Goal: Task Accomplishment & Management: Complete application form

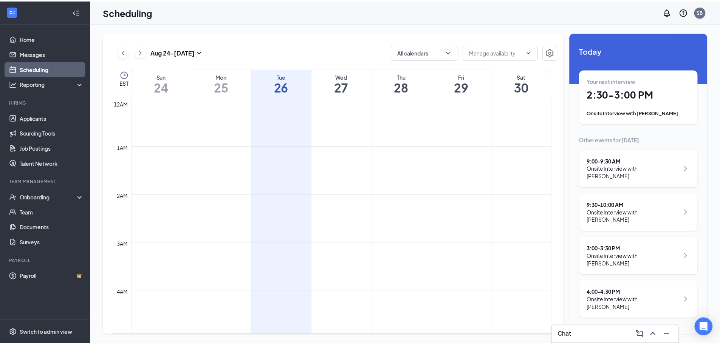
scroll to position [599, 0]
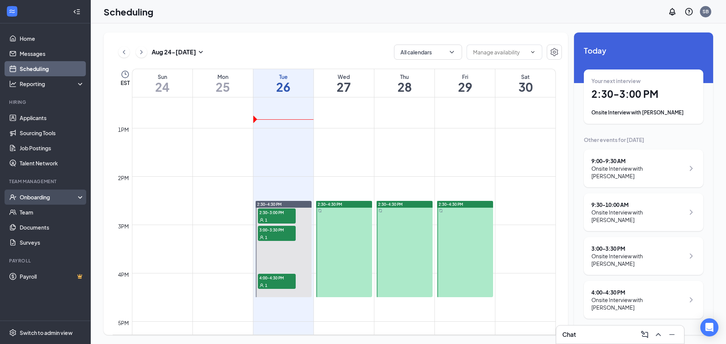
click at [37, 200] on div "Onboarding" at bounding box center [49, 198] width 58 height 8
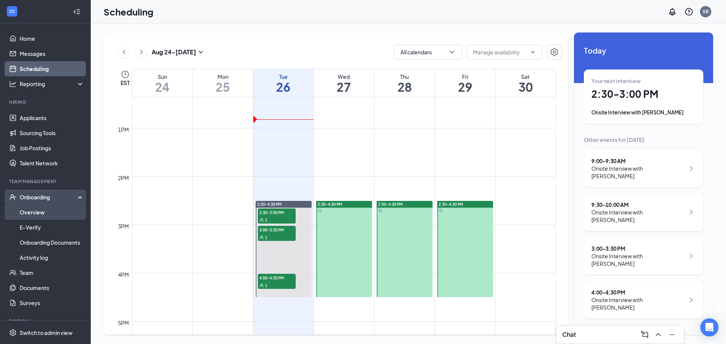
click at [30, 214] on link "Overview" at bounding box center [52, 212] width 65 height 15
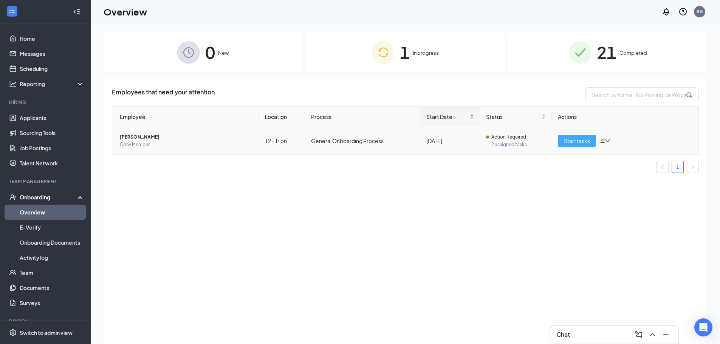
click at [584, 141] on span "Start tasks" at bounding box center [577, 141] width 26 height 8
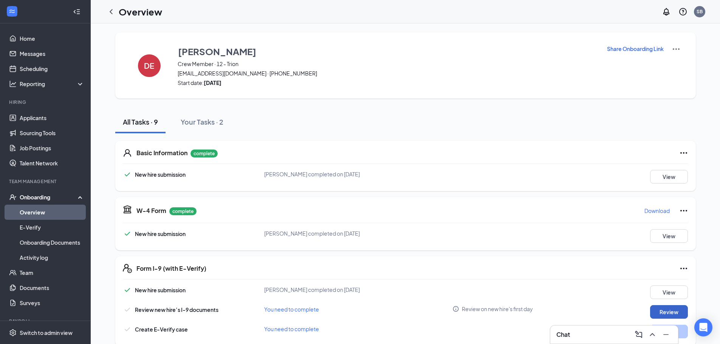
click at [669, 310] on button "Review" at bounding box center [669, 313] width 38 height 14
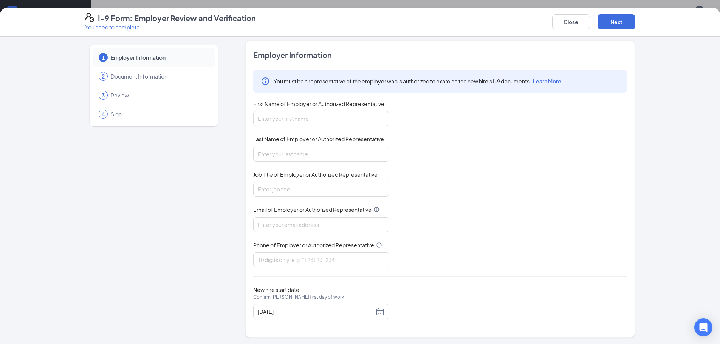
scroll to position [5, 0]
click at [357, 120] on input "First Name of Employer or Authorized Representative" at bounding box center [321, 117] width 136 height 15
type input "[PERSON_NAME]"
click at [295, 152] on input "Last Name of Employer or Authorized Representative" at bounding box center [321, 153] width 136 height 15
type input "[PERSON_NAME]"
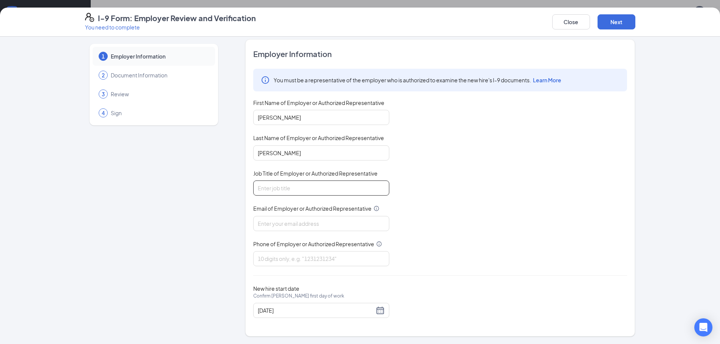
click at [293, 188] on input "Job Title of Employer or Authorized Representative" at bounding box center [321, 188] width 136 height 15
drag, startPoint x: 293, startPoint y: 222, endPoint x: 293, endPoint y: 227, distance: 5.3
click at [293, 222] on input "Email of Employer or Authorized Representative" at bounding box center [321, 223] width 136 height 15
type input "[EMAIL_ADDRESS][DOMAIN_NAME]"
drag, startPoint x: 292, startPoint y: 254, endPoint x: 294, endPoint y: 263, distance: 8.9
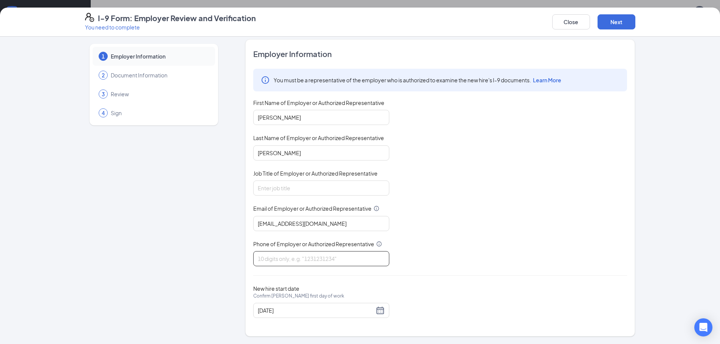
click at [292, 256] on input "Phone of Employer or Authorized Representative" at bounding box center [321, 258] width 136 height 15
type input "7067343131"
click at [616, 22] on button "Next" at bounding box center [617, 21] width 38 height 15
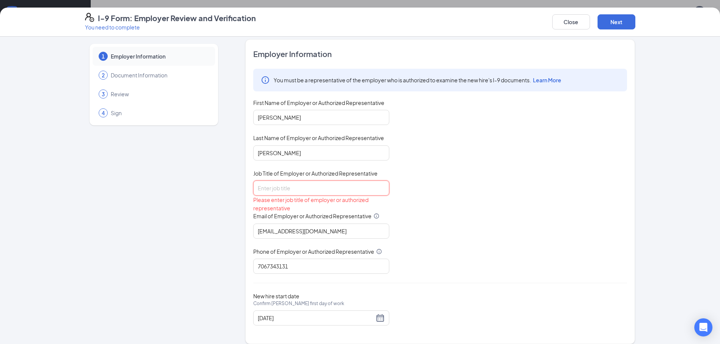
click at [316, 191] on input "Job Title of Employer or Authorized Representative" at bounding box center [321, 188] width 136 height 15
type input "GM"
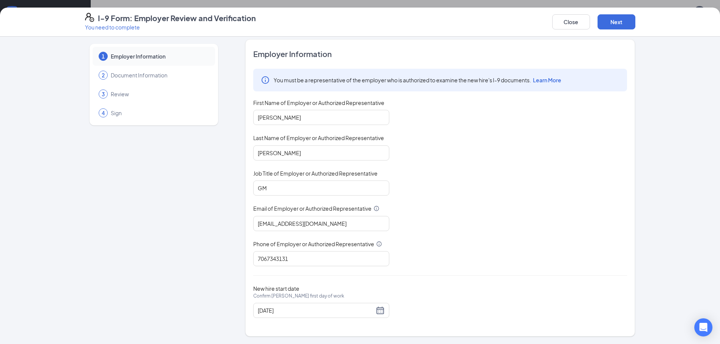
drag, startPoint x: 421, startPoint y: 169, endPoint x: 450, endPoint y: 145, distance: 37.4
click at [422, 168] on div "You must be a representative of the employer who is authorized to examine the n…" at bounding box center [440, 168] width 374 height 198
drag, startPoint x: 611, startPoint y: 21, endPoint x: 607, endPoint y: 25, distance: 6.4
click at [611, 23] on button "Next" at bounding box center [617, 21] width 38 height 15
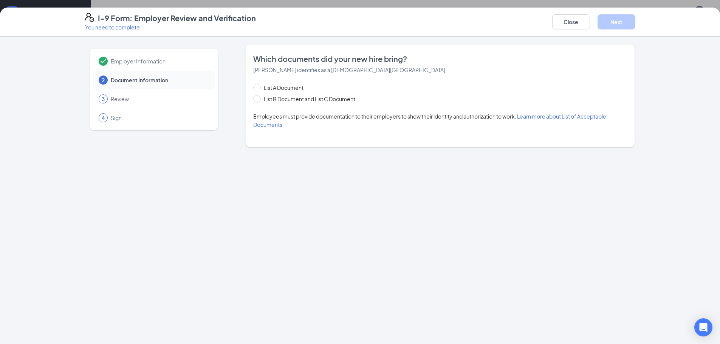
click at [291, 95] on div "List A Document List B Document and List C Document" at bounding box center [311, 94] width 117 height 20
click at [290, 98] on span "List B Document and List C Document" at bounding box center [310, 99] width 98 height 8
click at [259, 98] on input "List B Document and List C Document" at bounding box center [255, 97] width 5 height 5
radio input "true"
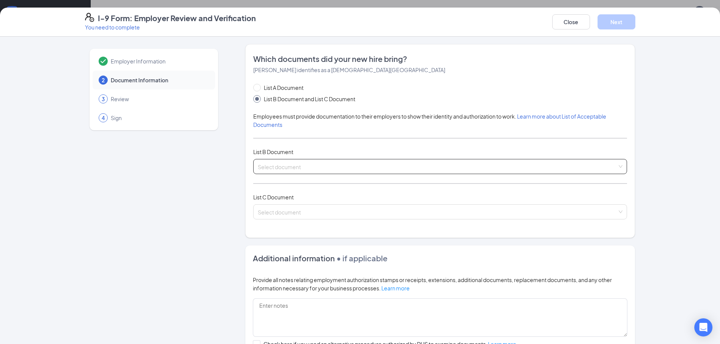
click at [300, 163] on input "search" at bounding box center [438, 165] width 360 height 11
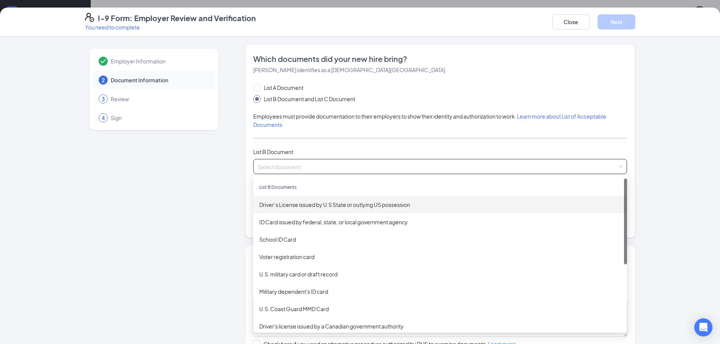
click at [292, 205] on div "Driver’s License issued by U.S State or outlying US possession" at bounding box center [440, 205] width 362 height 8
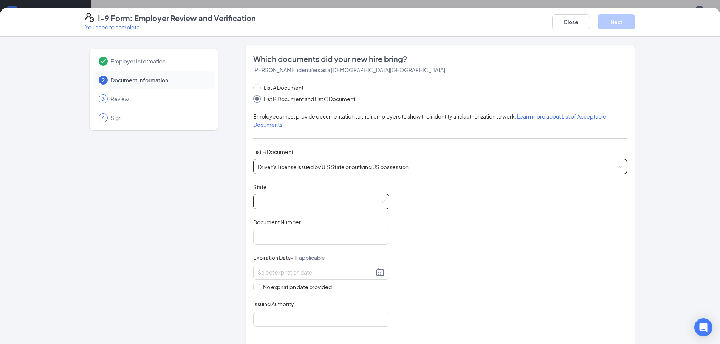
click at [293, 195] on span at bounding box center [321, 202] width 127 height 14
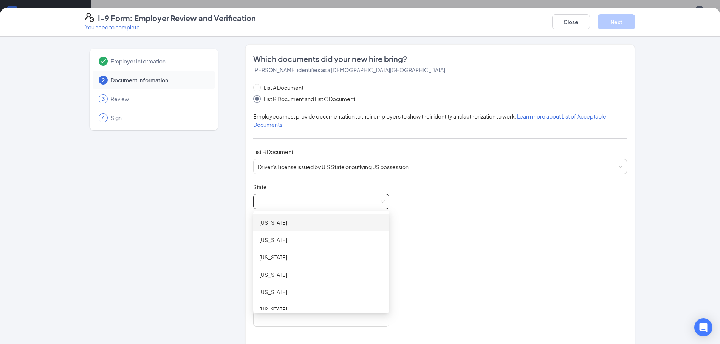
drag, startPoint x: 295, startPoint y: 225, endPoint x: 293, endPoint y: 233, distance: 8.4
click at [295, 226] on div "[US_STATE]" at bounding box center [321, 223] width 124 height 8
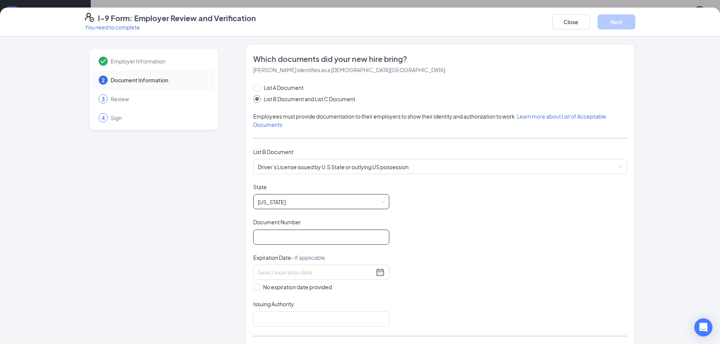
click at [290, 239] on input "Document Number" at bounding box center [321, 237] width 136 height 15
type input "10838767"
click at [377, 270] on div at bounding box center [321, 272] width 127 height 9
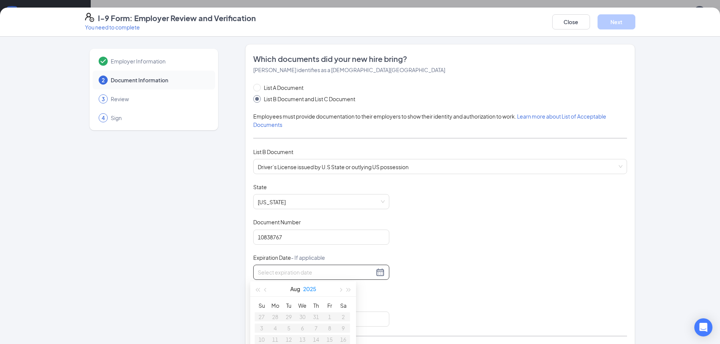
click at [314, 292] on button "2025" at bounding box center [309, 289] width 13 height 15
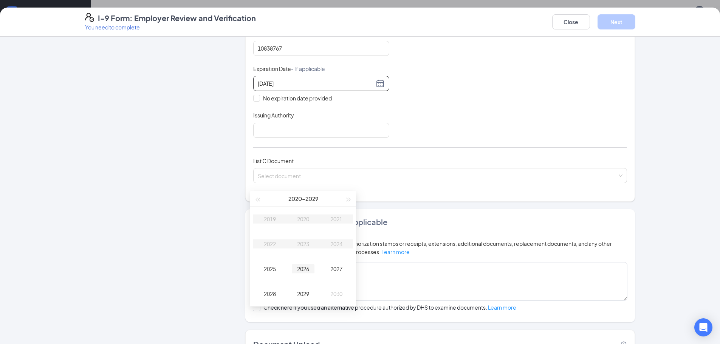
scroll to position [206, 0]
type input "[DATE]"
click at [275, 289] on div "2028" at bounding box center [270, 292] width 23 height 9
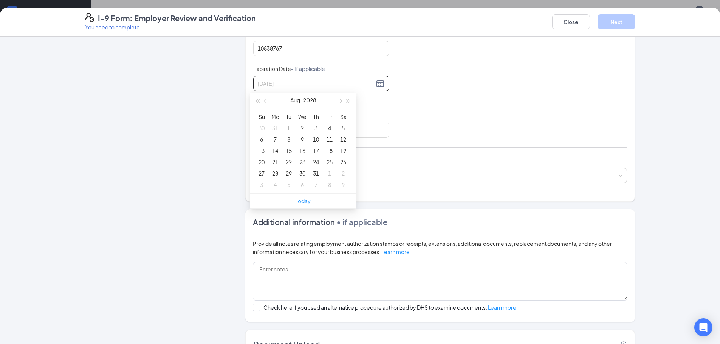
type input "[DATE]"
click at [292, 99] on button "Aug" at bounding box center [295, 100] width 10 height 15
click at [337, 144] on div "Jun" at bounding box center [336, 145] width 23 height 9
type input "[DATE]"
click at [288, 173] on div "27" at bounding box center [288, 173] width 9 height 9
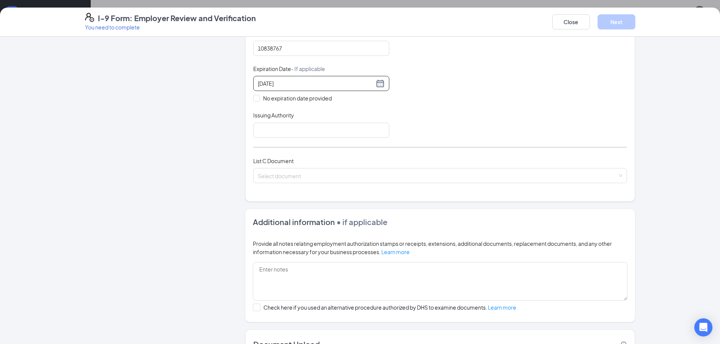
click at [402, 123] on div "Document Title Driver’s License issued by U.S State or outlying US possession S…" at bounding box center [440, 66] width 374 height 144
click at [317, 132] on input "Issuing Authority" at bounding box center [321, 130] width 136 height 15
click at [317, 129] on input "Issuing Authority" at bounding box center [321, 130] width 136 height 15
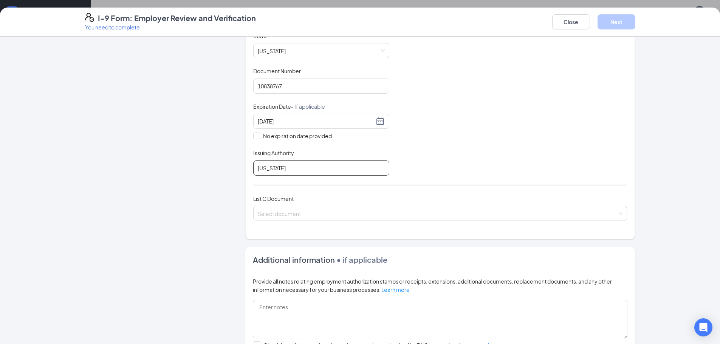
scroll to position [247, 0]
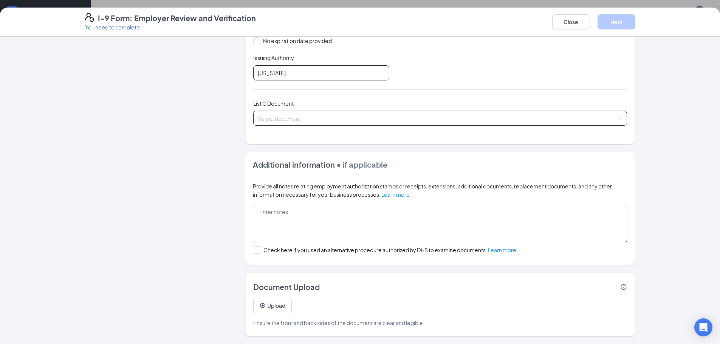
type input "[US_STATE]"
click at [298, 116] on input "search" at bounding box center [438, 116] width 360 height 11
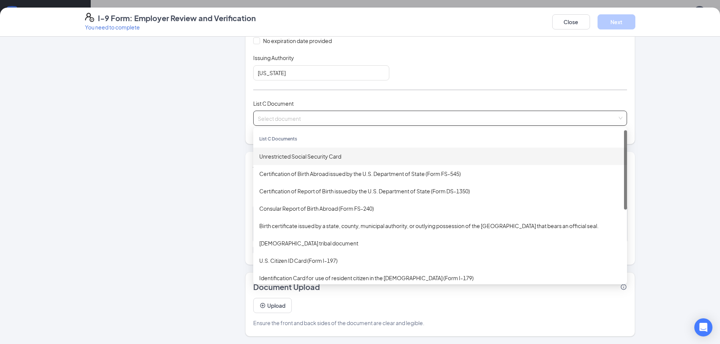
click at [304, 156] on div "Unrestricted Social Security Card" at bounding box center [440, 156] width 362 height 8
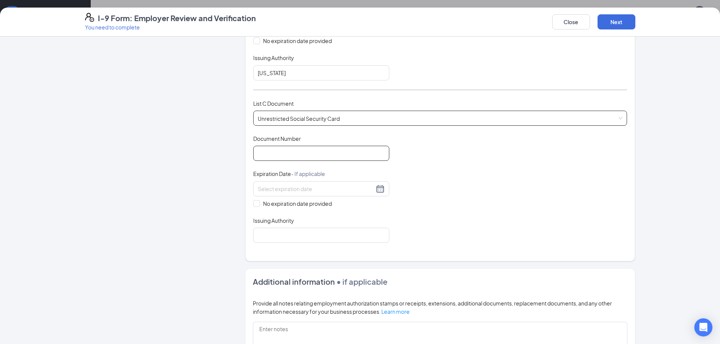
click at [303, 158] on input "Document Number" at bounding box center [321, 153] width 136 height 15
type input "668383522"
click at [253, 206] on span at bounding box center [256, 203] width 7 height 7
click at [253, 206] on input "No expiration date provided" at bounding box center [255, 202] width 5 height 5
checkbox input "true"
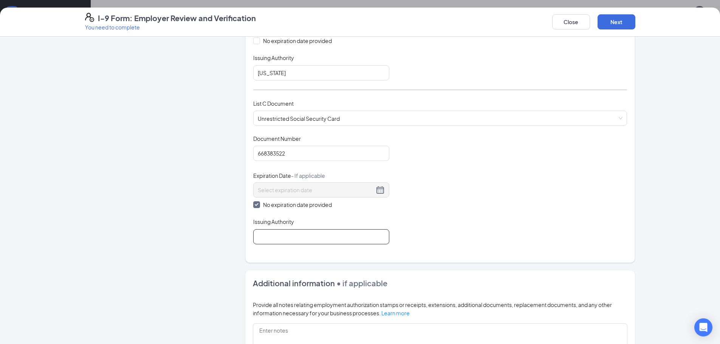
click at [278, 236] on input "Issuing Authority" at bounding box center [321, 237] width 136 height 15
type input "Social Security Administration"
click at [394, 214] on div "Document Title Unrestricted Social Security Card Document Number 668383522 Expi…" at bounding box center [440, 190] width 374 height 110
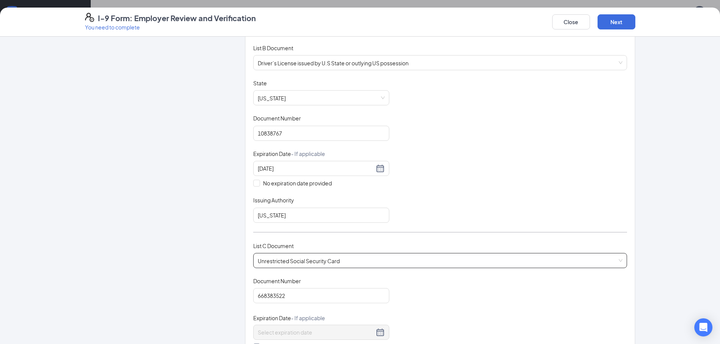
scroll to position [101, 0]
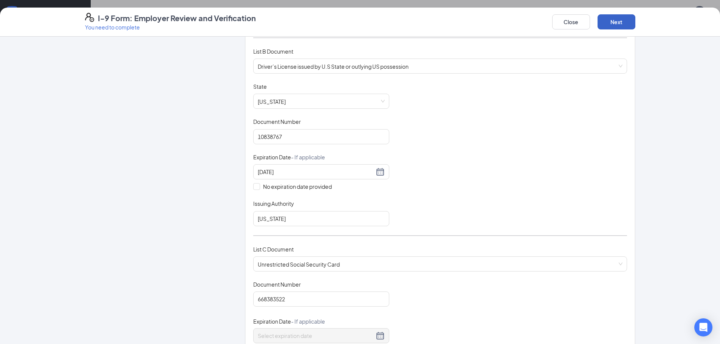
click at [619, 23] on button "Next" at bounding box center [617, 21] width 38 height 15
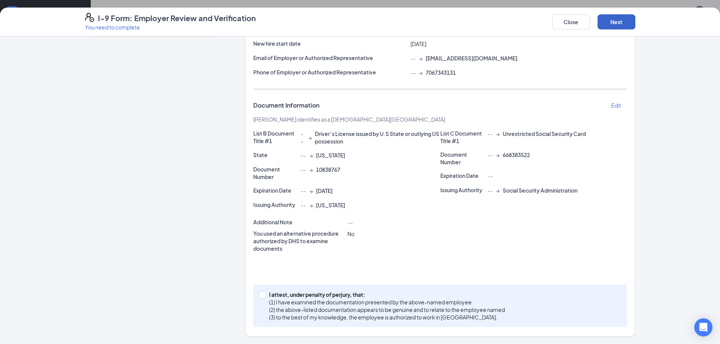
scroll to position [94, 0]
drag, startPoint x: 262, startPoint y: 296, endPoint x: 304, endPoint y: 263, distance: 53.6
click at [264, 296] on label "I attest, under penalty of [PERSON_NAME], that: (1) I have examined the documen…" at bounding box center [383, 306] width 249 height 30
drag, startPoint x: 262, startPoint y: 295, endPoint x: 268, endPoint y: 290, distance: 7.0
click at [263, 293] on span at bounding box center [262, 295] width 7 height 7
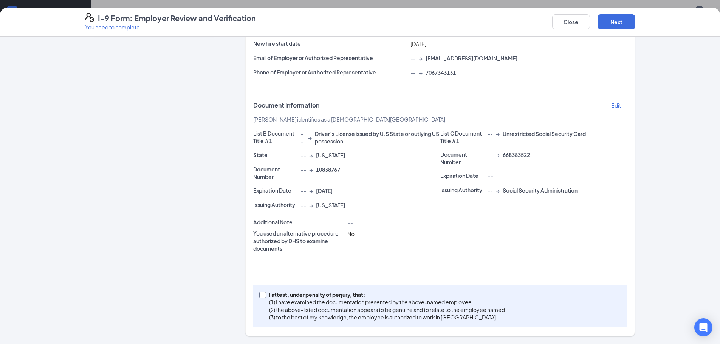
click at [261, 295] on input "I attest, under penalty of [PERSON_NAME], that: (1) I have examined the documen…" at bounding box center [261, 294] width 5 height 5
checkbox input "true"
click at [626, 19] on button "Next" at bounding box center [617, 21] width 38 height 15
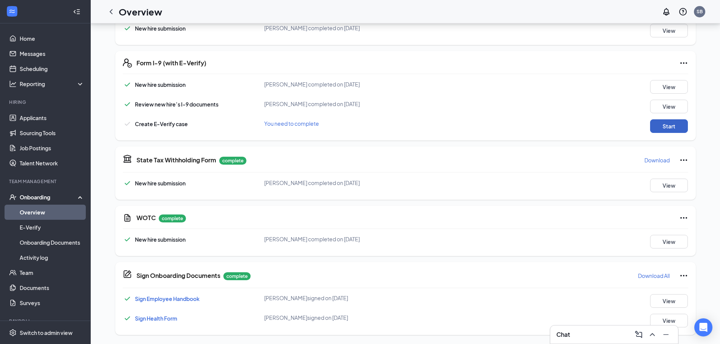
click at [669, 123] on button "Start" at bounding box center [669, 126] width 38 height 14
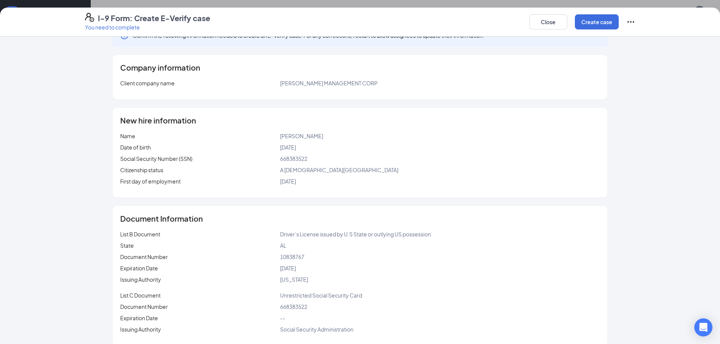
scroll to position [29, 0]
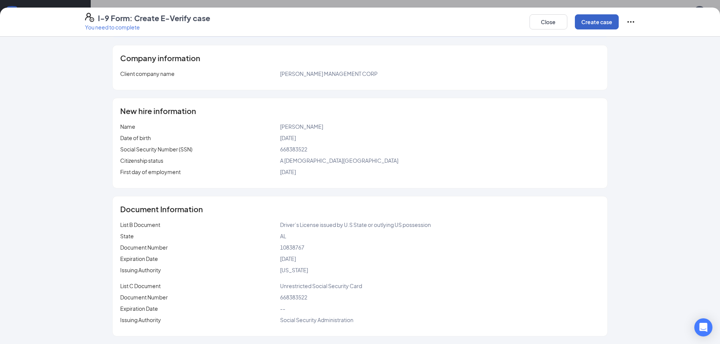
click at [592, 23] on button "Create case" at bounding box center [597, 21] width 44 height 15
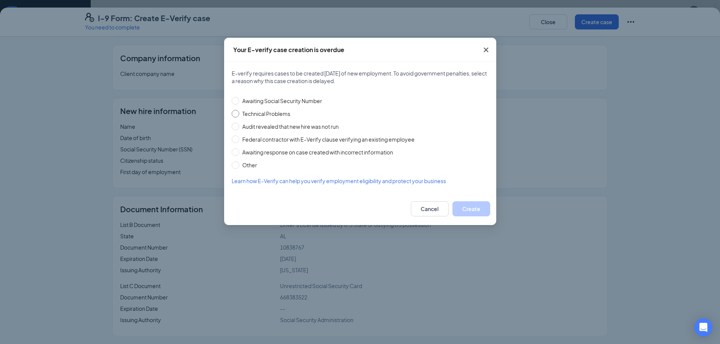
click at [256, 113] on span "Technical Problems" at bounding box center [266, 114] width 54 height 8
click at [239, 113] on input "Technical Problems" at bounding box center [236, 114] width 8 height 8
radio input "true"
click at [481, 211] on button "Create" at bounding box center [472, 209] width 38 height 15
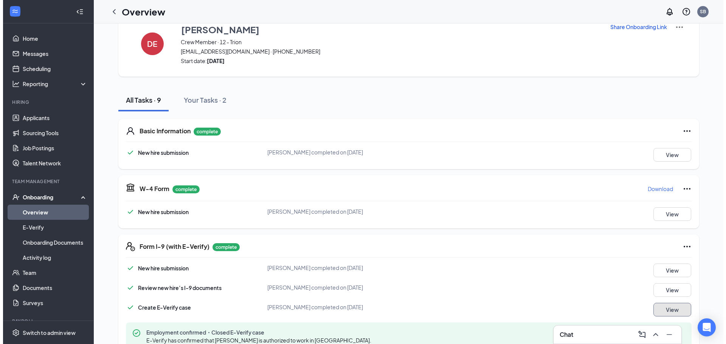
scroll to position [0, 0]
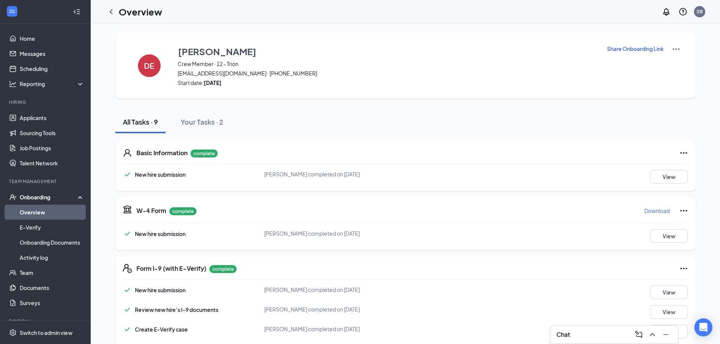
click at [40, 199] on div "Onboarding" at bounding box center [49, 198] width 58 height 8
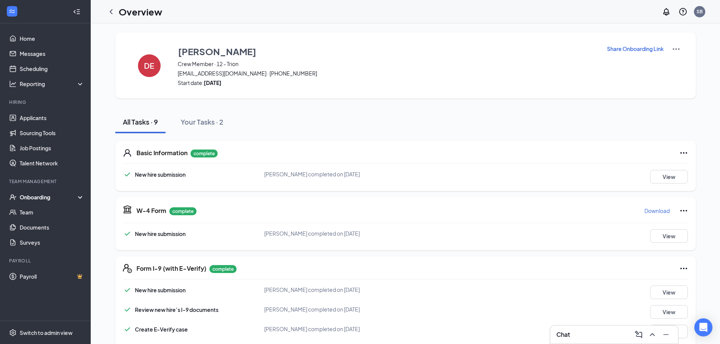
click at [40, 195] on div "Onboarding" at bounding box center [49, 198] width 58 height 8
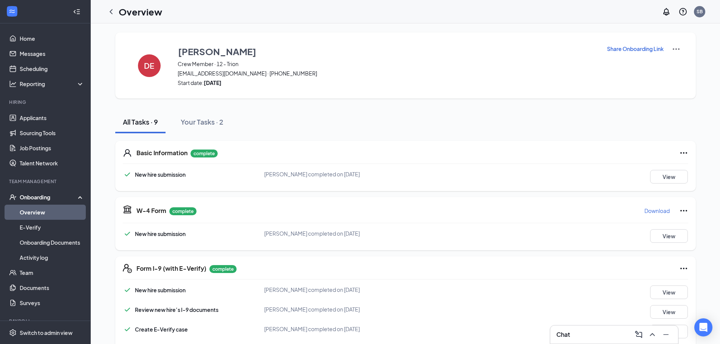
click at [34, 213] on link "Overview" at bounding box center [52, 212] width 65 height 15
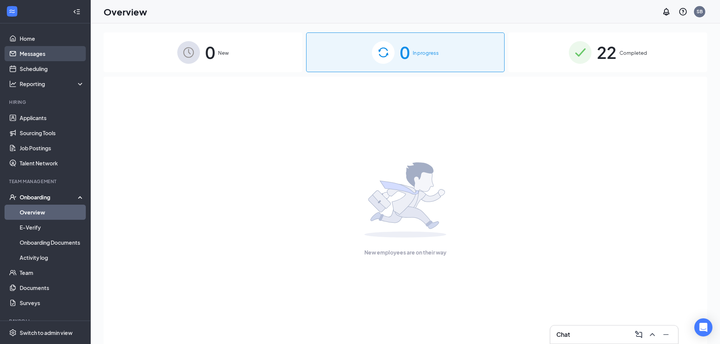
click at [50, 61] on link "Messages" at bounding box center [52, 53] width 65 height 15
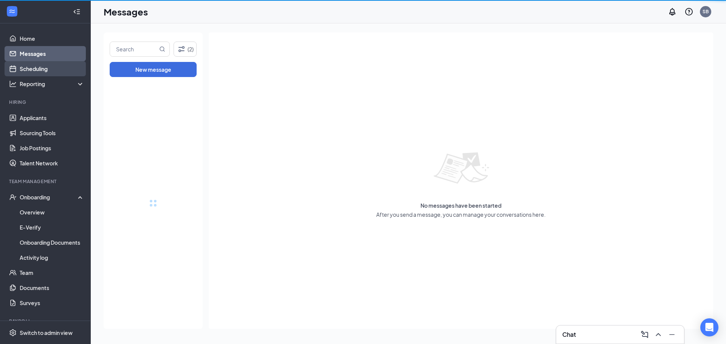
click at [50, 68] on link "Scheduling" at bounding box center [52, 68] width 65 height 15
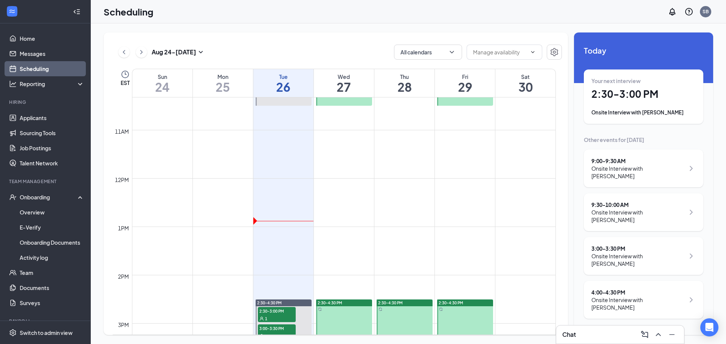
scroll to position [599, 0]
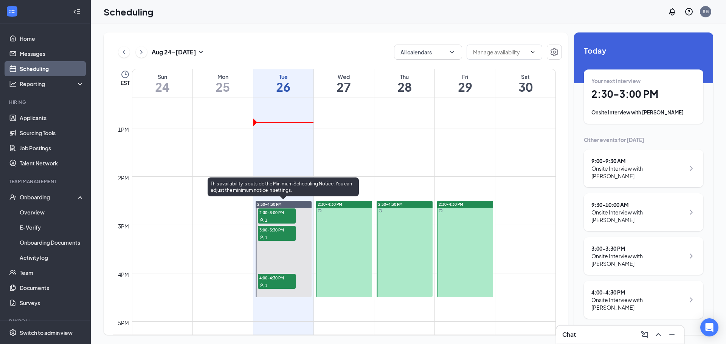
click at [278, 223] on div "1" at bounding box center [277, 220] width 38 height 8
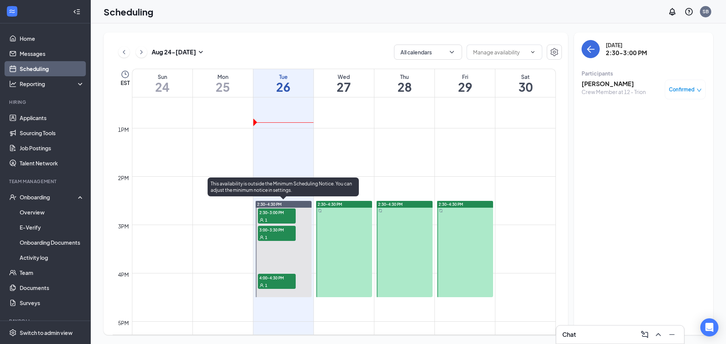
click at [280, 215] on span "2:30-3:00 PM" at bounding box center [277, 213] width 38 height 8
click at [279, 226] on span "3:00-3:30 PM" at bounding box center [277, 230] width 38 height 8
click at [277, 278] on span "4:00-4:30 PM" at bounding box center [277, 278] width 38 height 8
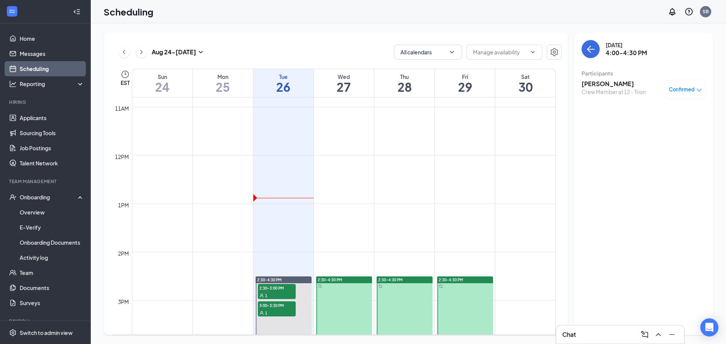
scroll to position [372, 0]
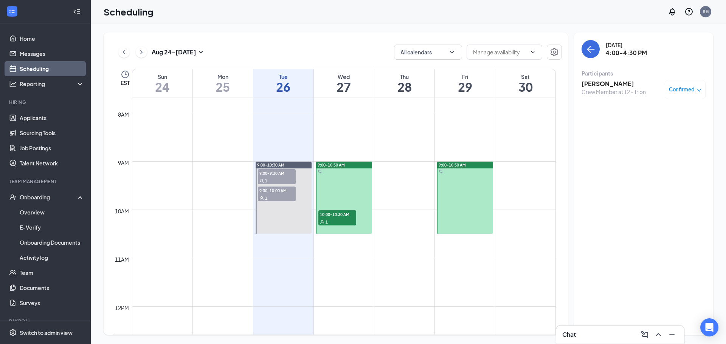
click at [339, 217] on span "10:00-10:30 AM" at bounding box center [337, 215] width 38 height 8
click at [35, 42] on link "Home" at bounding box center [52, 38] width 65 height 15
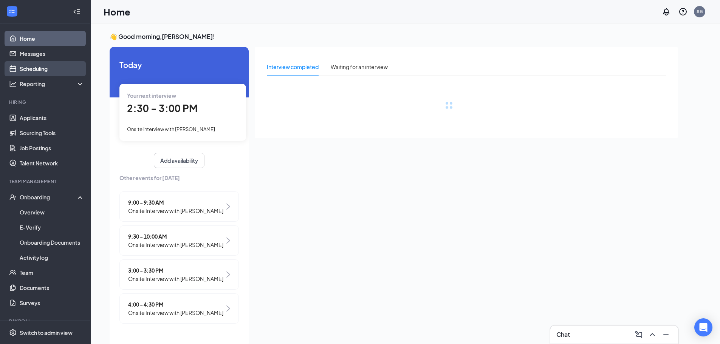
click at [32, 72] on link "Scheduling" at bounding box center [52, 68] width 65 height 15
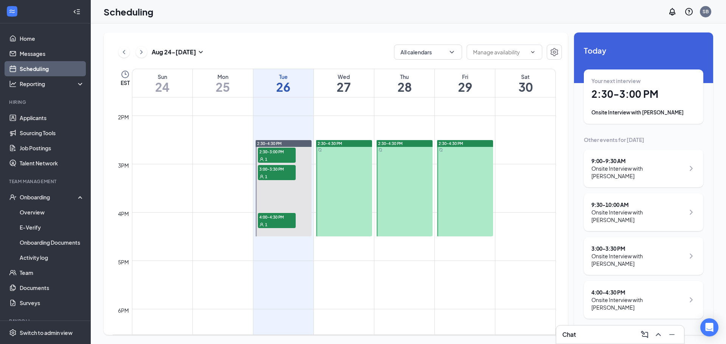
scroll to position [395, 0]
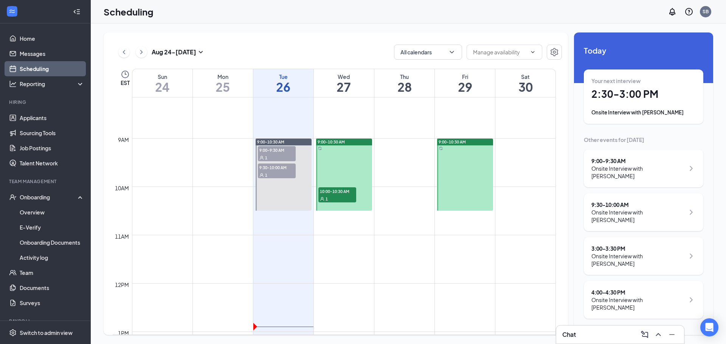
click at [42, 65] on link "Scheduling" at bounding box center [52, 68] width 65 height 15
click at [39, 37] on link "Home" at bounding box center [52, 38] width 65 height 15
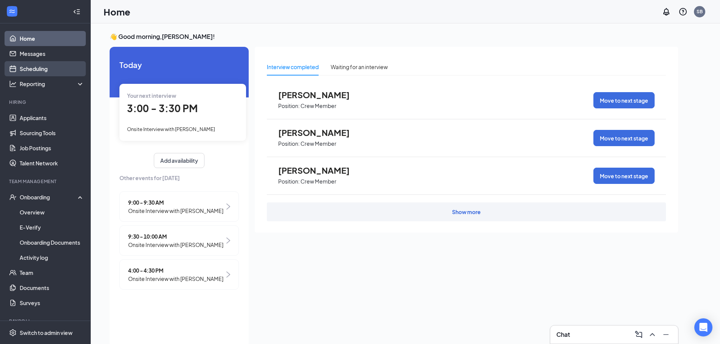
click at [36, 68] on link "Scheduling" at bounding box center [52, 68] width 65 height 15
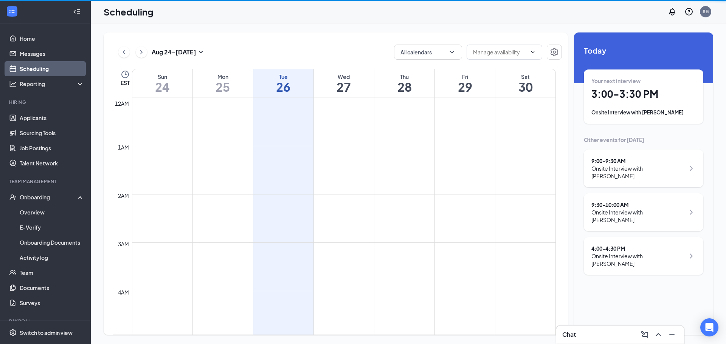
scroll to position [372, 0]
